Goal: Information Seeking & Learning: Learn about a topic

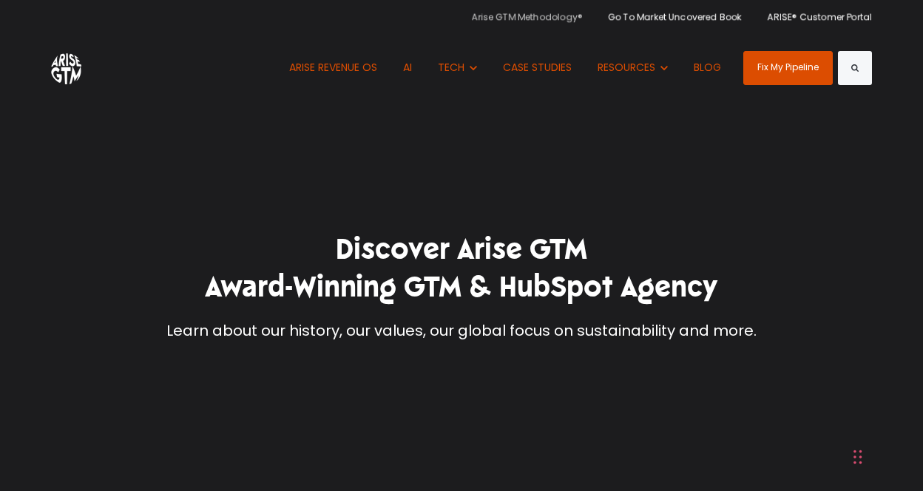
click at [564, 14] on link "Arise GTM Methodology®" at bounding box center [533, 16] width 122 height 33
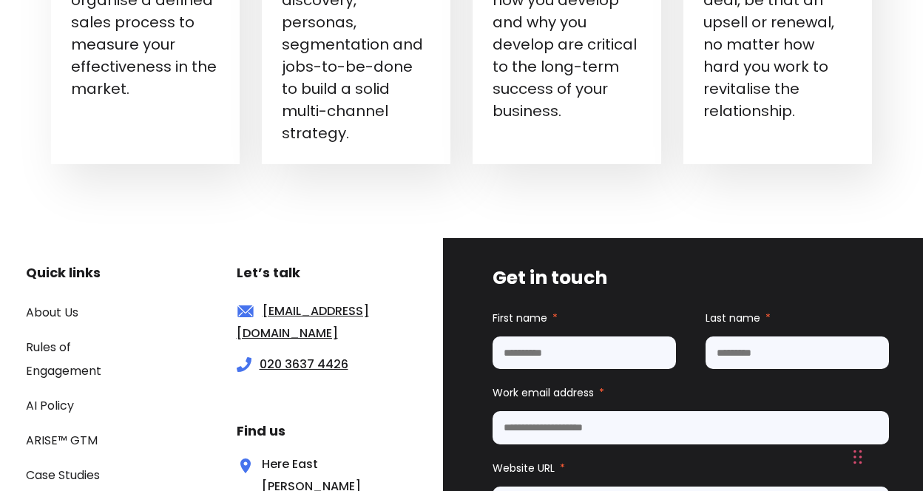
scroll to position [3038, 0]
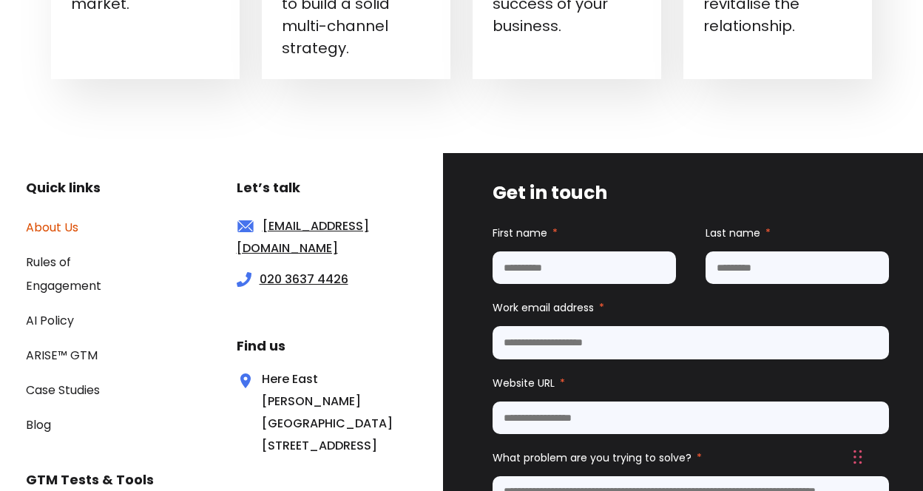
click at [64, 219] on link "About Us" at bounding box center [52, 227] width 53 height 17
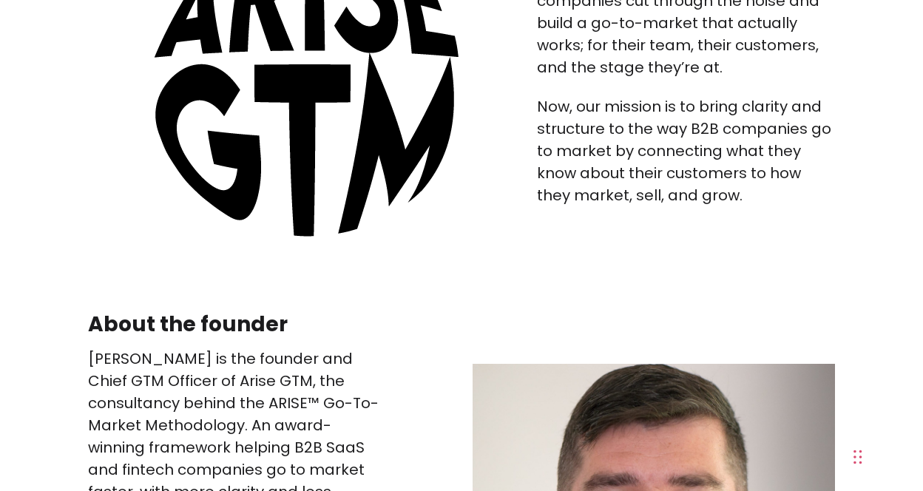
scroll to position [1491, 0]
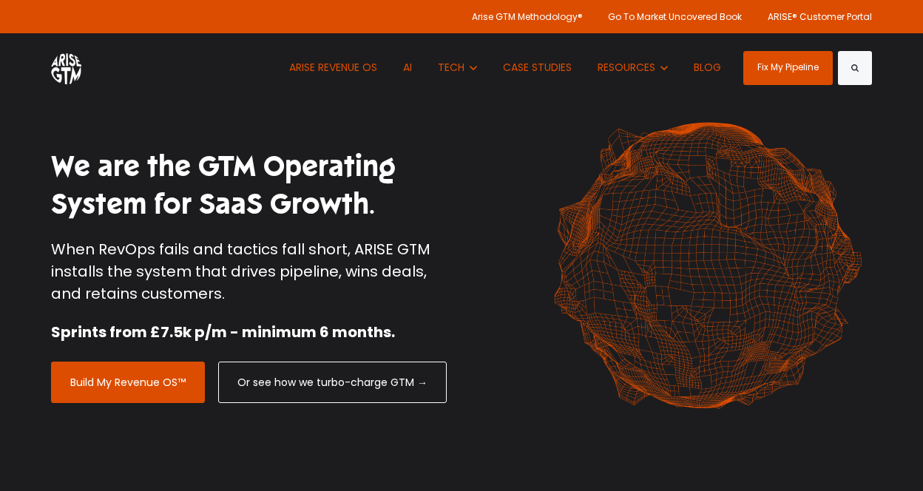
click at [444, 267] on p "When RevOps fails and tactics fall short, ARISE GTM installs the system that dr…" at bounding box center [250, 271] width 399 height 67
